Goal: Task Accomplishment & Management: Use online tool/utility

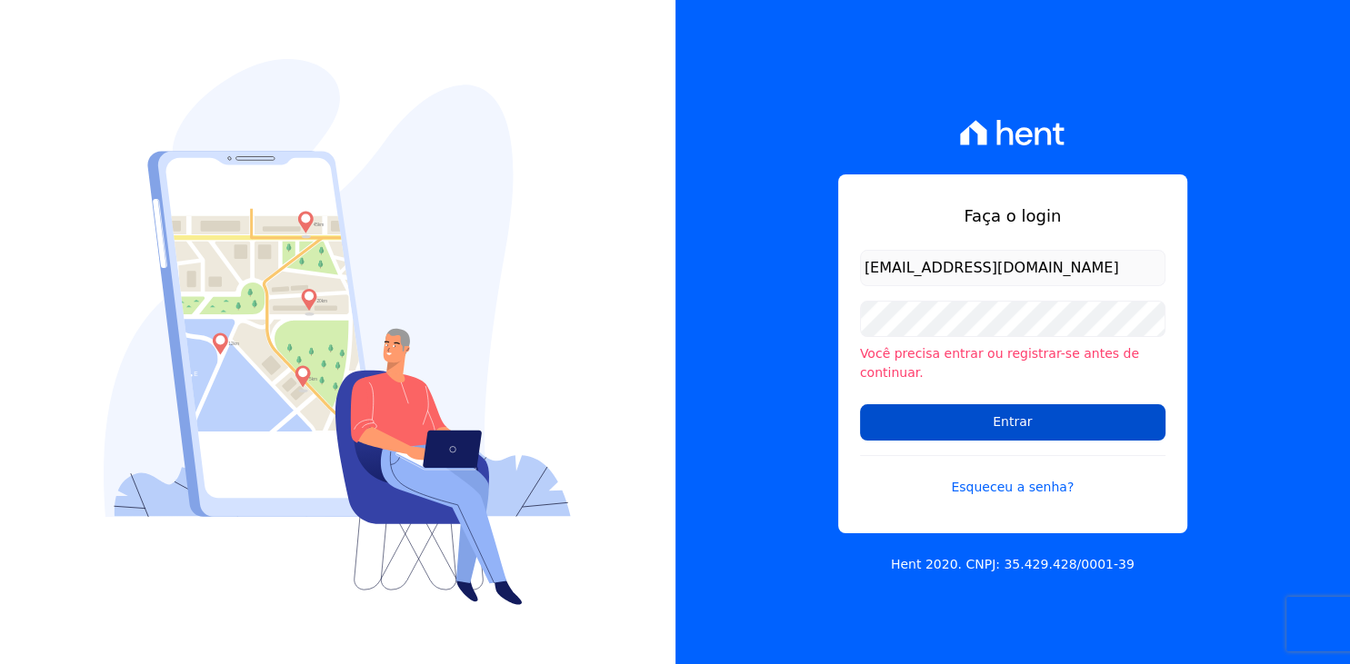
click at [1077, 424] on input "Entrar" at bounding box center [1012, 422] width 305 height 36
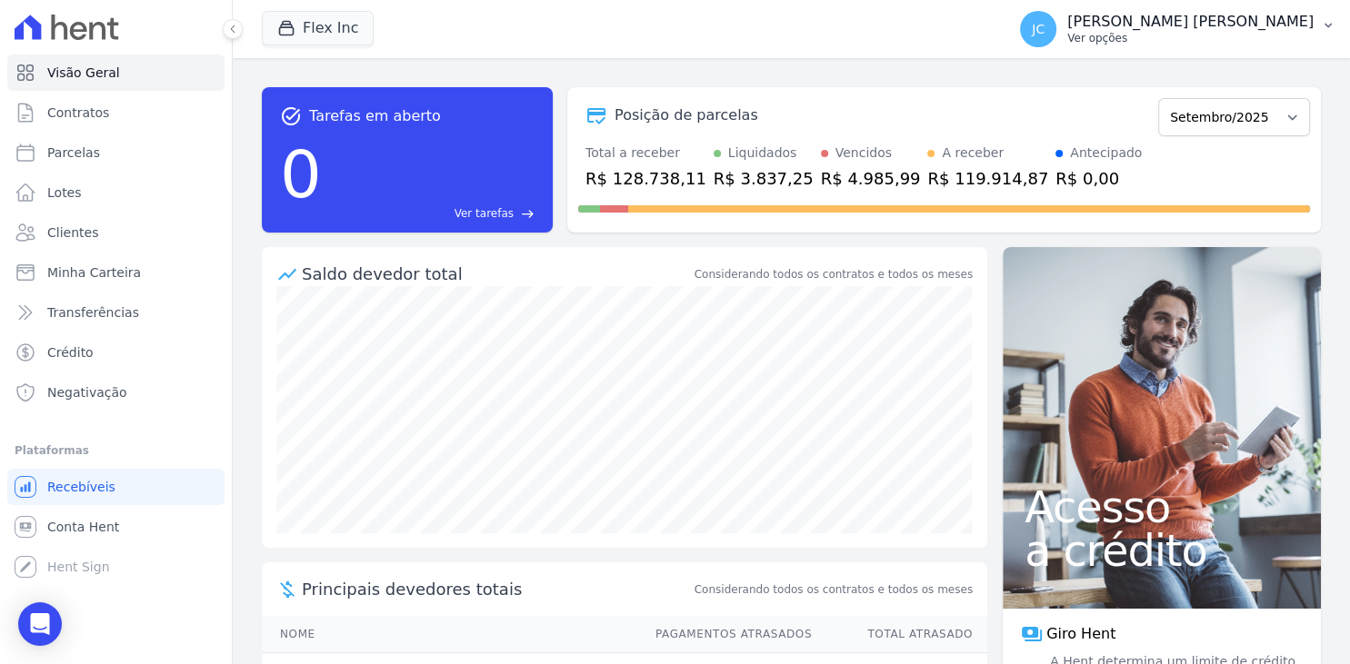
click at [1313, 32] on button "[PERSON_NAME] [PERSON_NAME] Ver opções" at bounding box center [1177, 29] width 344 height 51
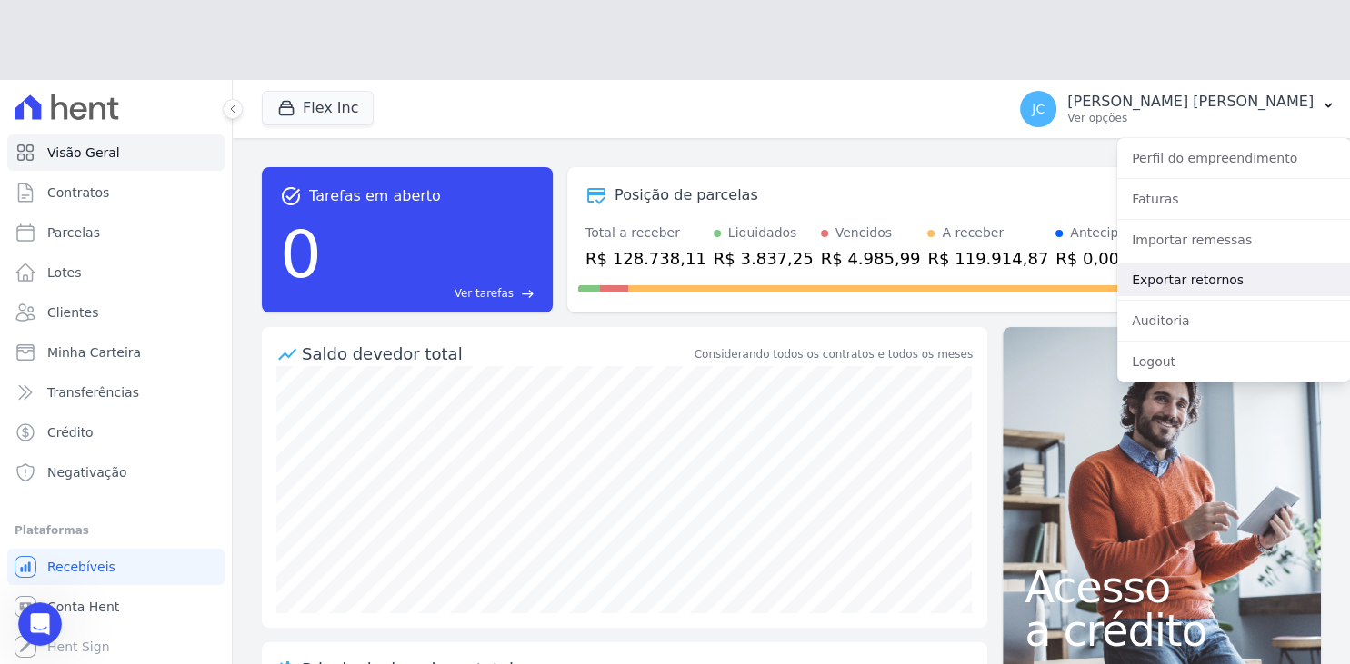
click at [1215, 205] on div "Perfil do empreendimento Faturas Importar remessas Exportar retornos [GEOGRAPHI…" at bounding box center [1233, 260] width 233 height 244
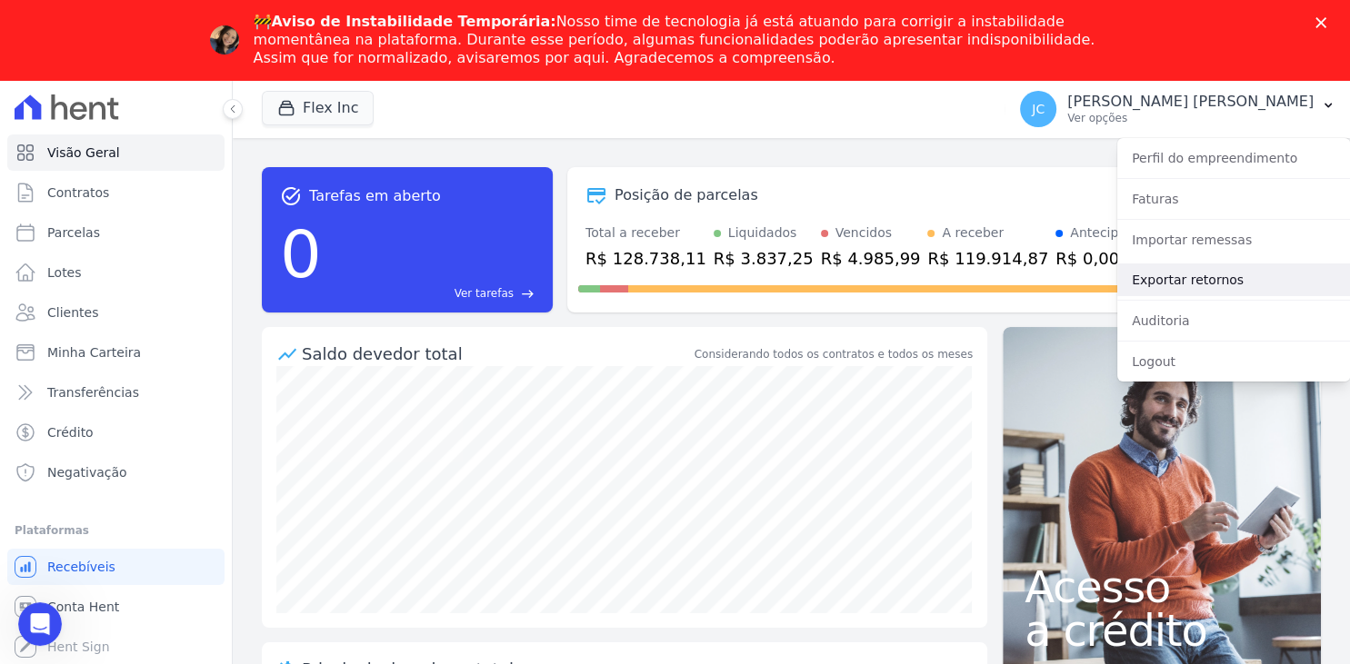
click at [1231, 281] on link "Exportar retornos" at bounding box center [1233, 280] width 233 height 33
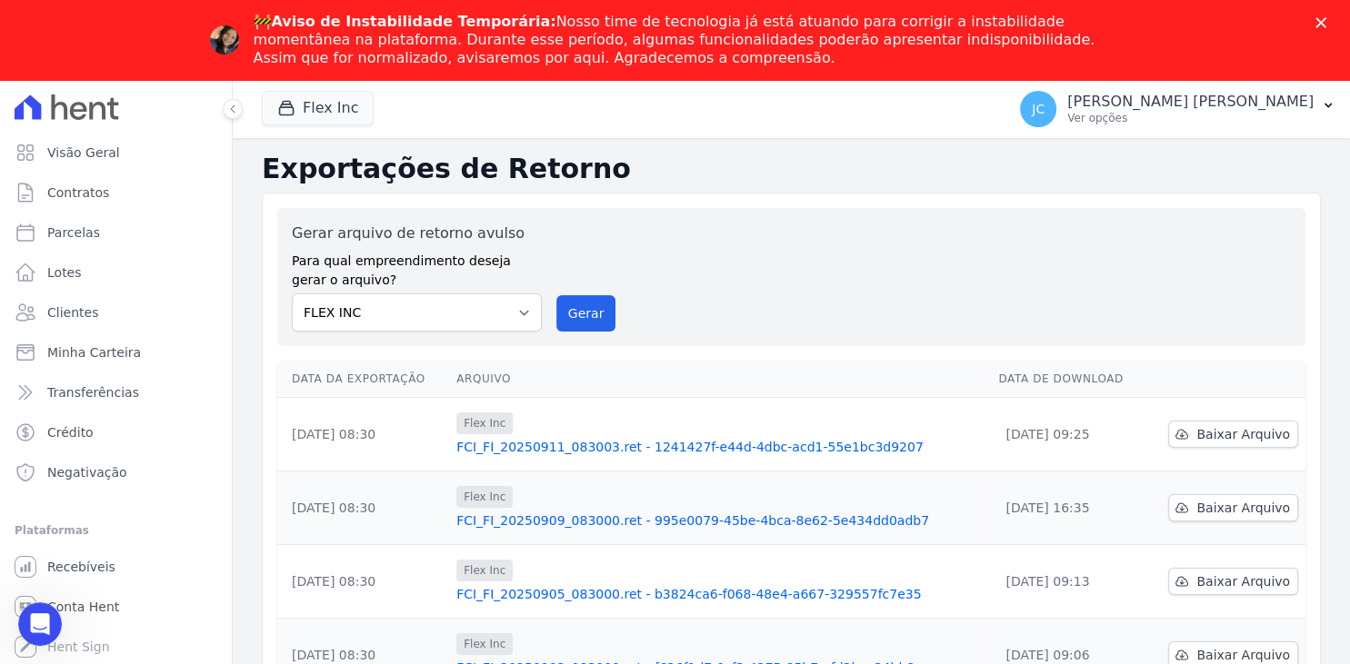
click at [1008, 62] on div "🚧 Aviso de Instabilidade Temporária: Nosso time de tecnologia já está atuando p…" at bounding box center [683, 40] width 858 height 55
click at [803, 55] on div "🚧 Aviso de Instabilidade Temporária: Nosso time de tecnologia já está atuando p…" at bounding box center [683, 40] width 858 height 55
